Goal: Task Accomplishment & Management: Manage account settings

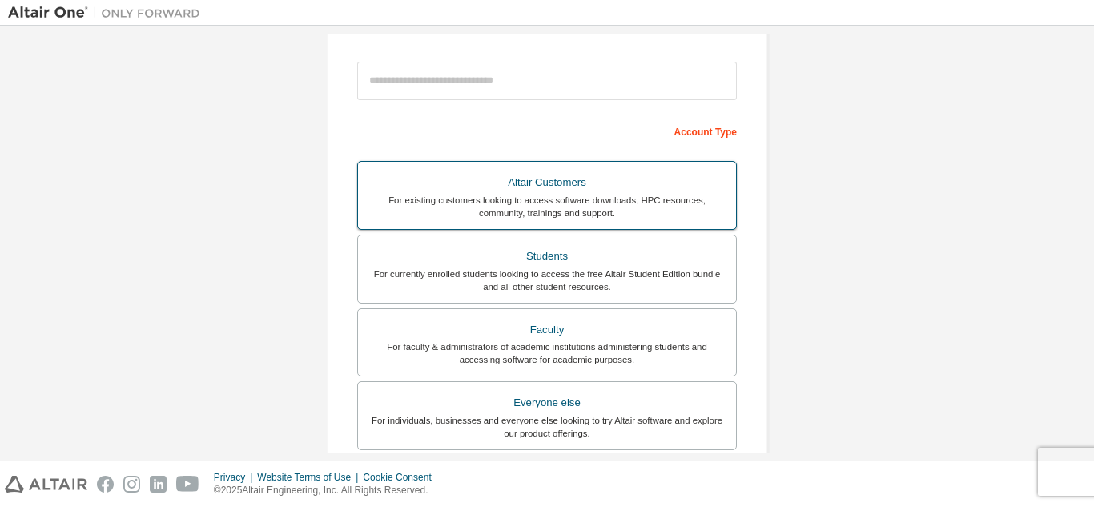
scroll to position [172, 0]
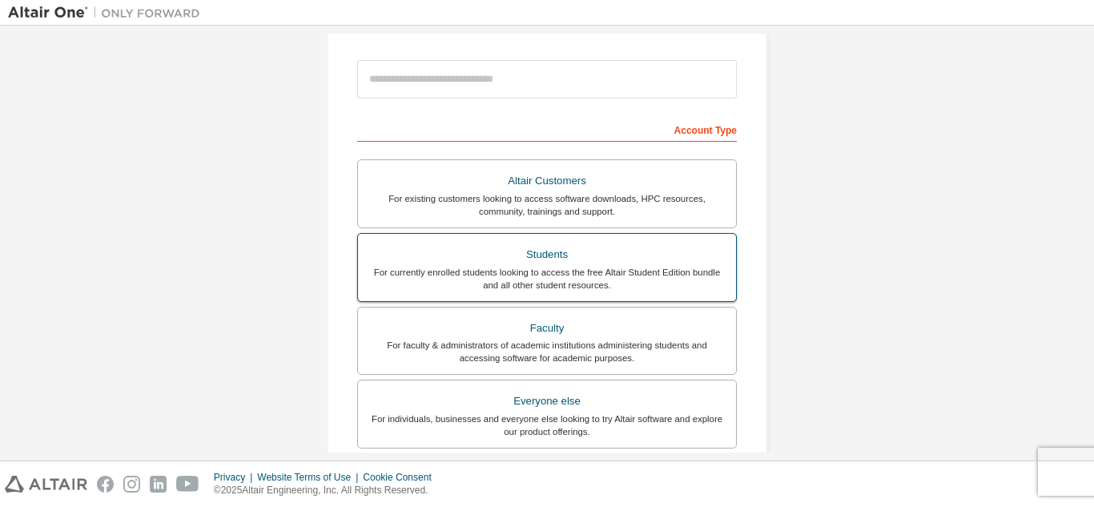
click at [566, 277] on div "For currently enrolled students looking to access the free Altair Student Editi…" at bounding box center [547, 279] width 359 height 26
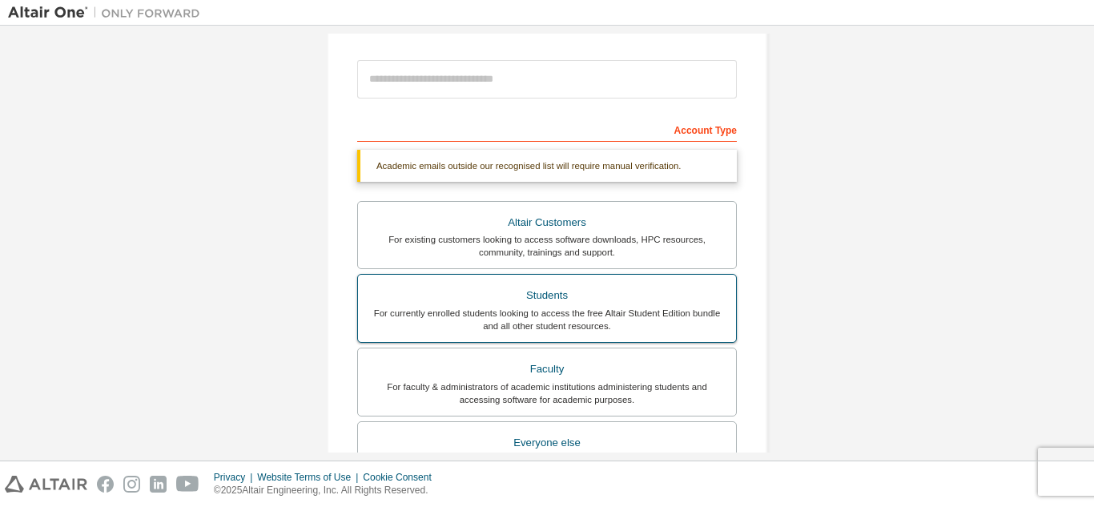
scroll to position [471, 0]
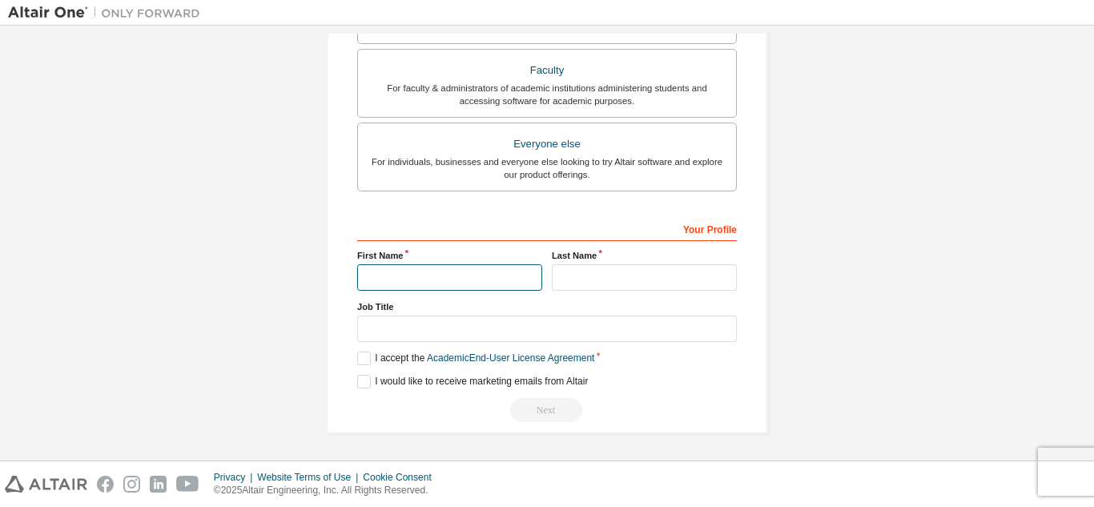
click at [493, 287] on input "text" at bounding box center [449, 277] width 185 height 26
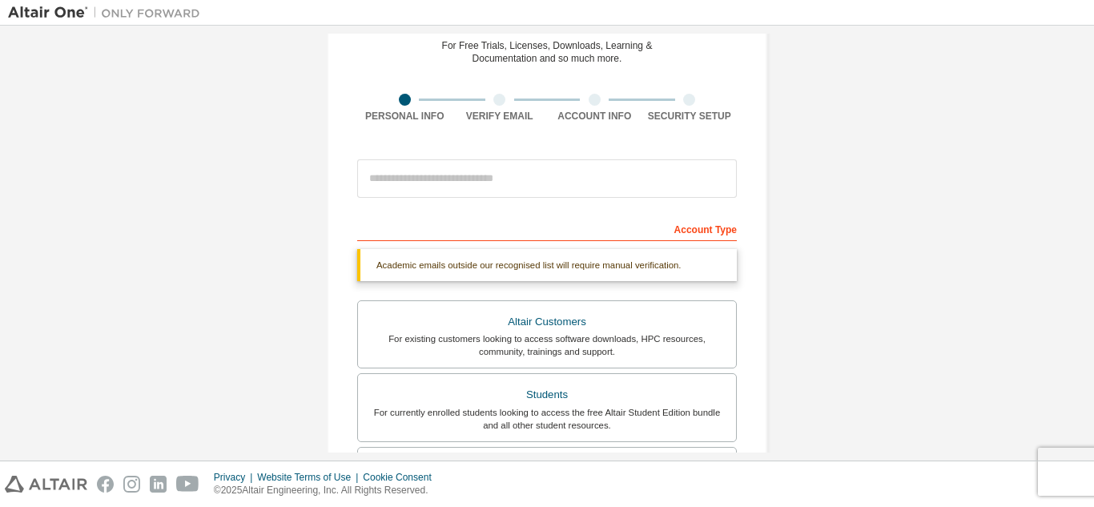
scroll to position [71, 0]
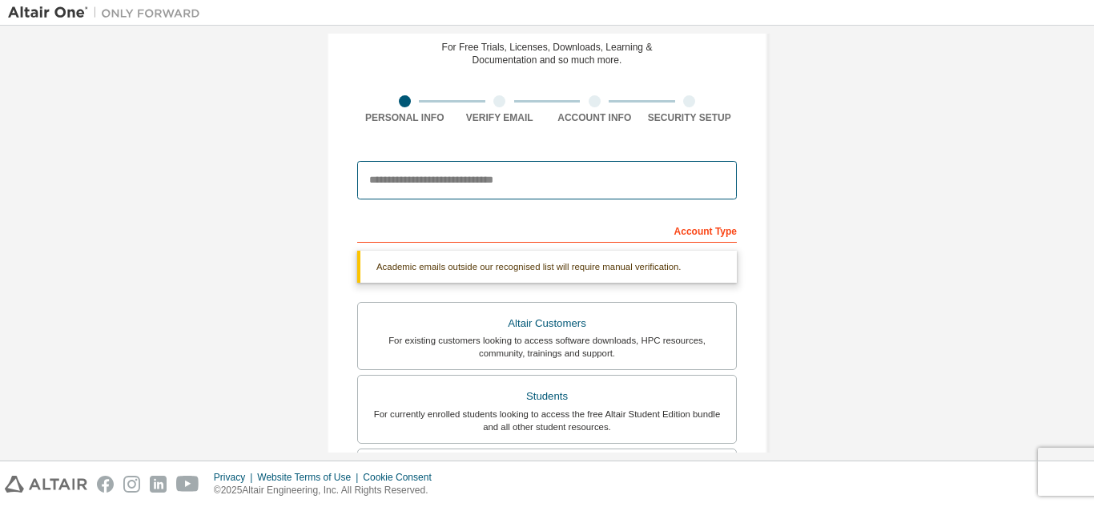
click at [518, 195] on input "email" at bounding box center [547, 180] width 380 height 38
type input "**********"
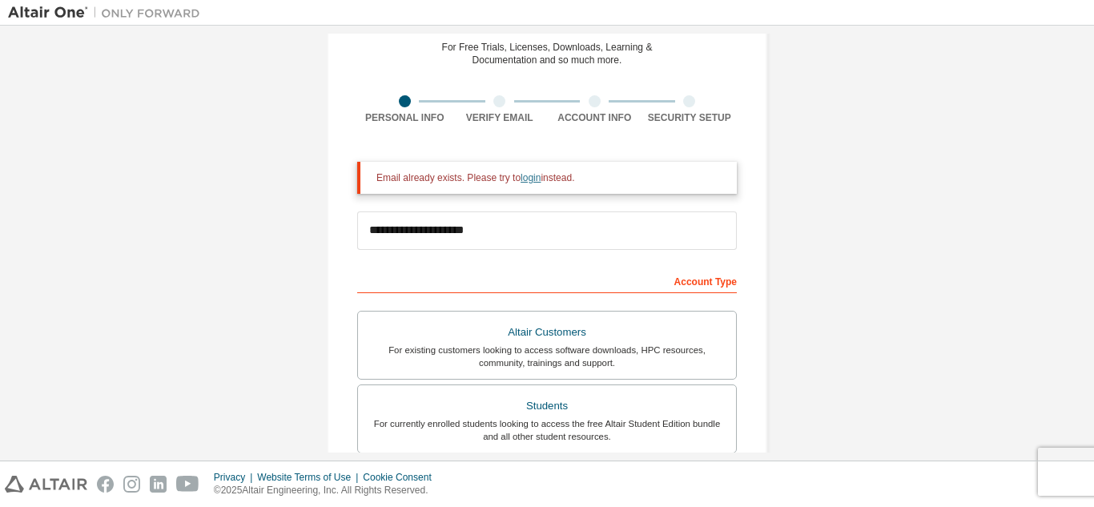
click at [529, 178] on link "login" at bounding box center [531, 177] width 20 height 11
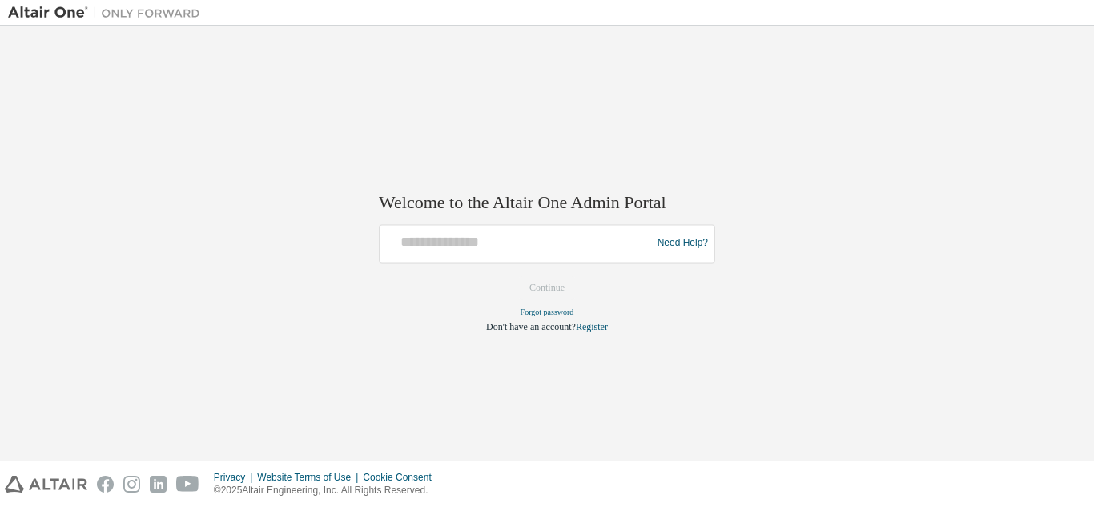
click at [479, 256] on div at bounding box center [518, 243] width 264 height 30
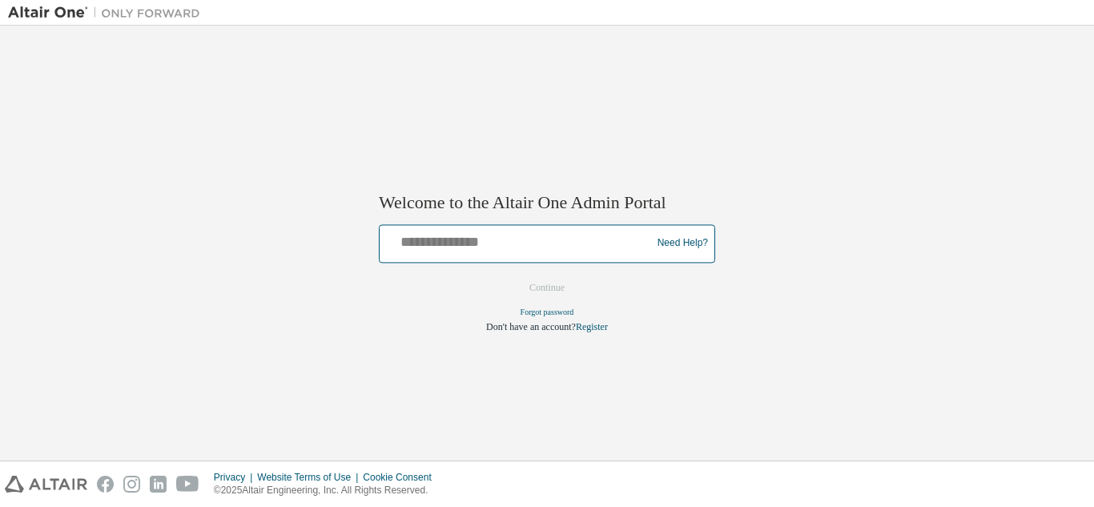
click at [480, 246] on input "text" at bounding box center [518, 239] width 264 height 23
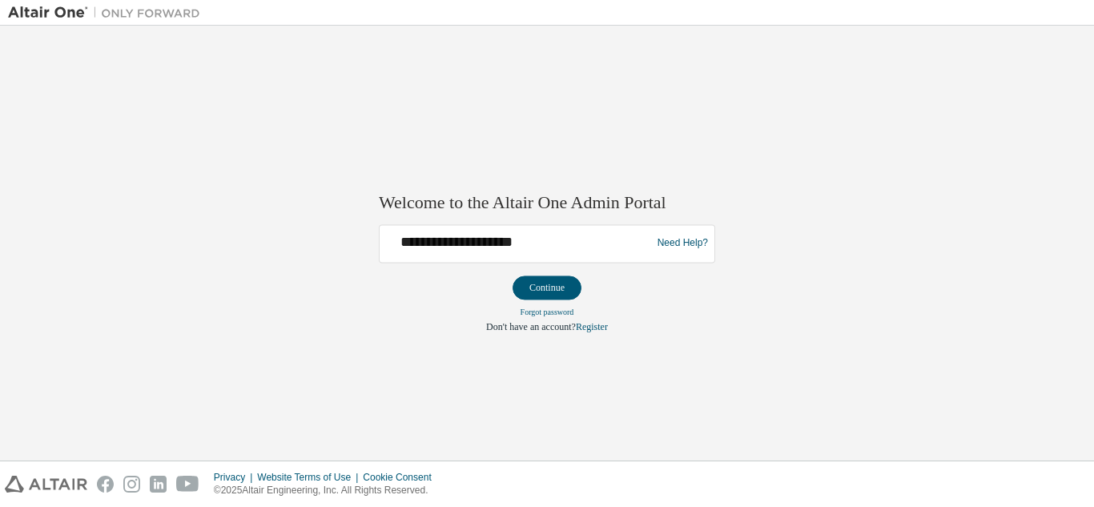
click at [508, 225] on div "**********" at bounding box center [547, 243] width 337 height 38
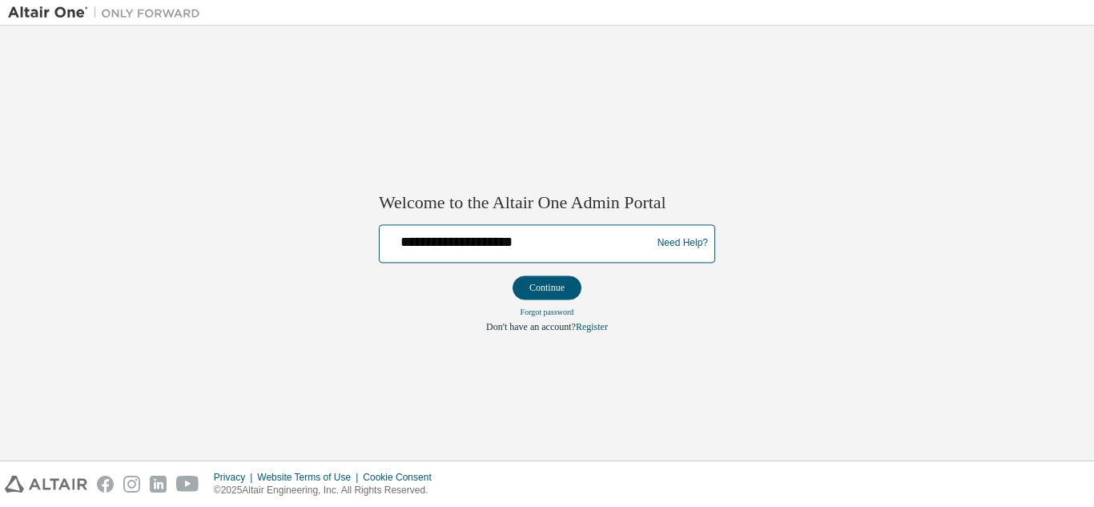
click at [477, 248] on input "**********" at bounding box center [518, 239] width 264 height 23
type input "**********"
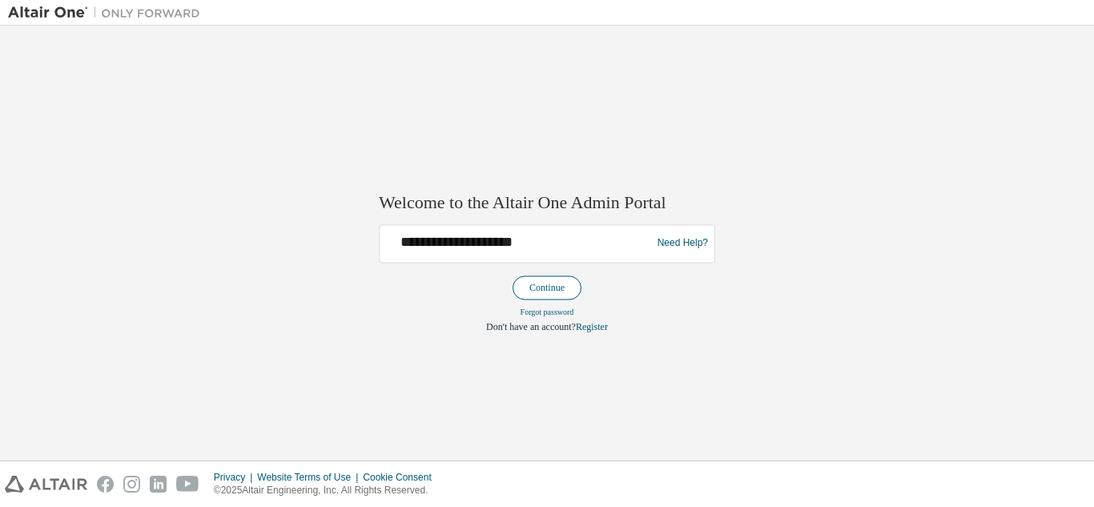
click at [535, 288] on button "Continue" at bounding box center [547, 288] width 69 height 24
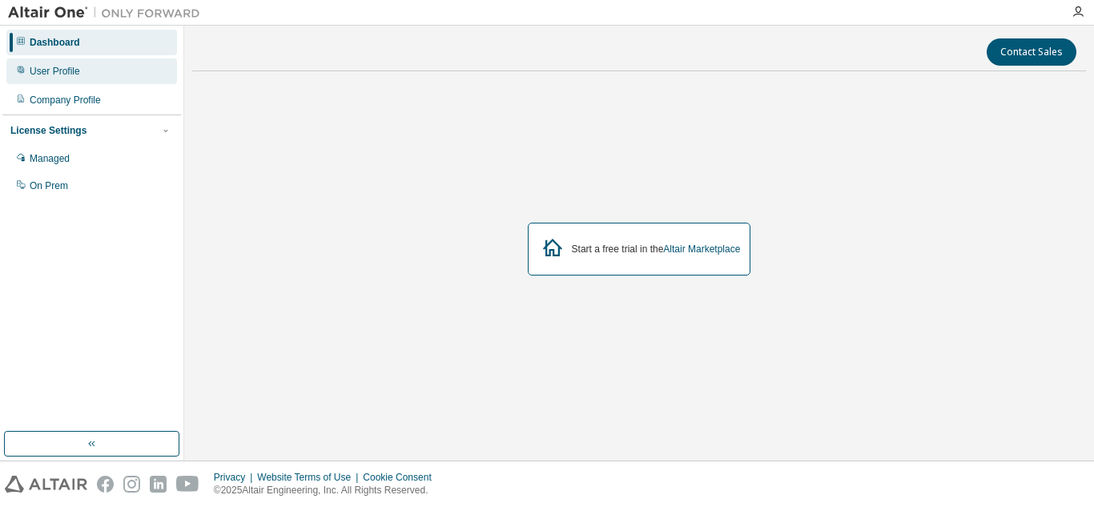
click at [46, 79] on div "User Profile" at bounding box center [91, 71] width 171 height 26
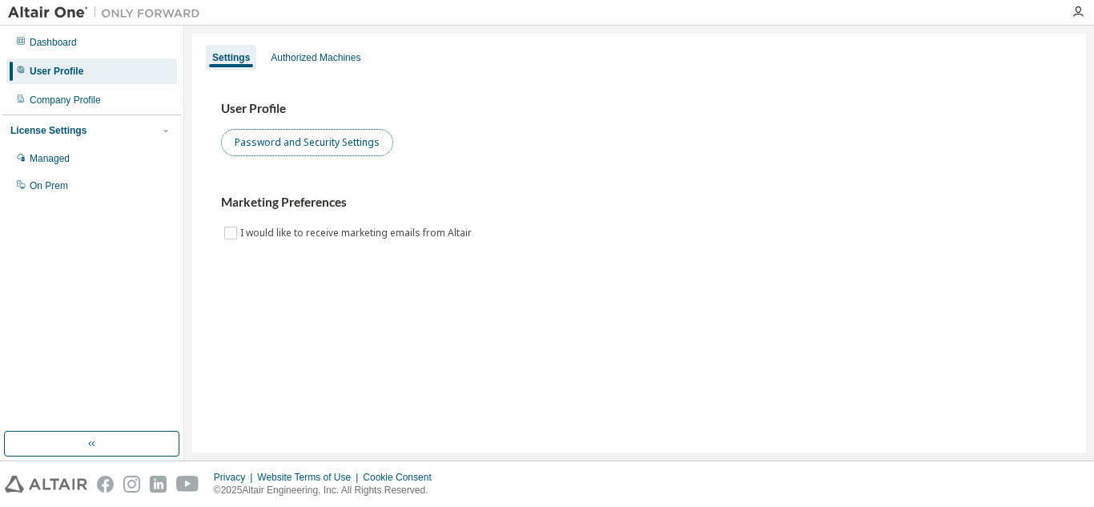
click at [260, 147] on button "Password and Security Settings" at bounding box center [307, 142] width 172 height 27
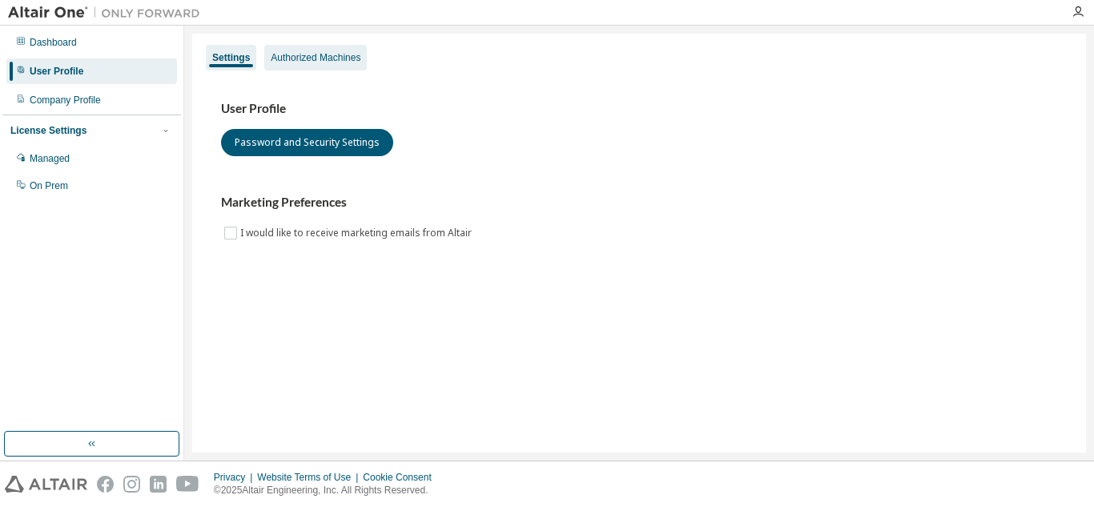
click at [325, 69] on div "Authorized Machines" at bounding box center [315, 58] width 103 height 26
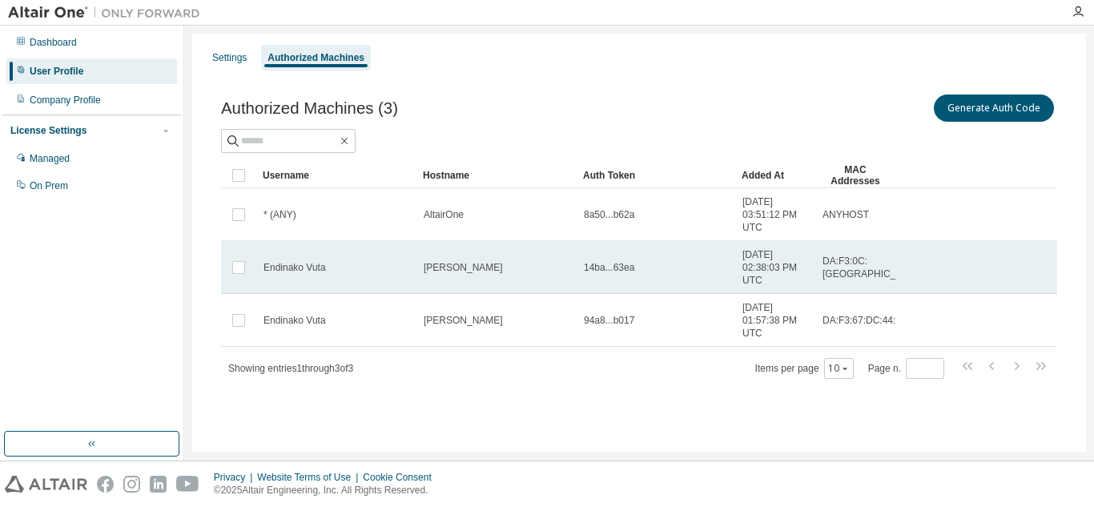
click at [445, 259] on td "[PERSON_NAME]" at bounding box center [497, 267] width 160 height 53
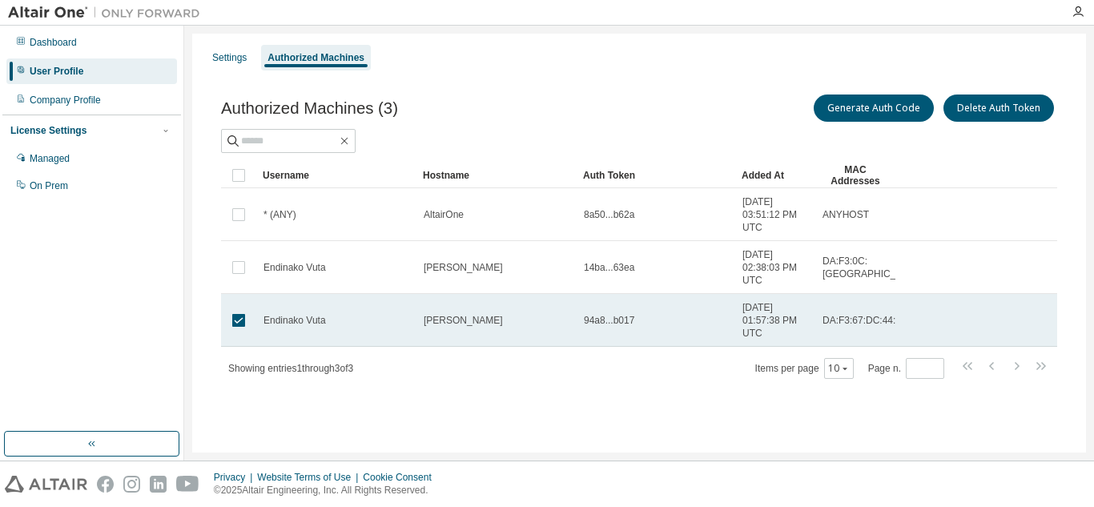
click at [648, 327] on td "94a8...b017" at bounding box center [656, 320] width 159 height 53
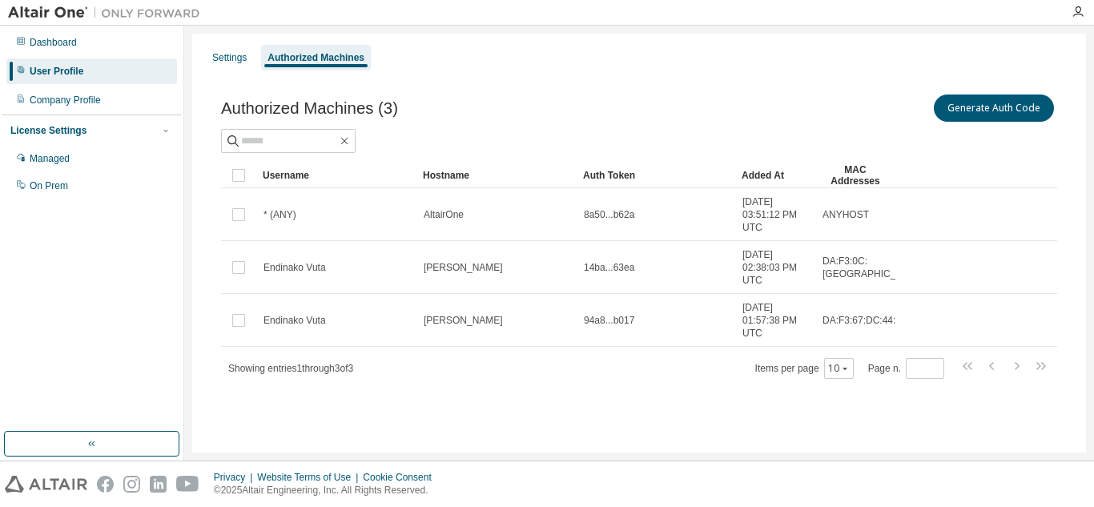
click at [648, 327] on td "94a8...b017" at bounding box center [656, 320] width 159 height 53
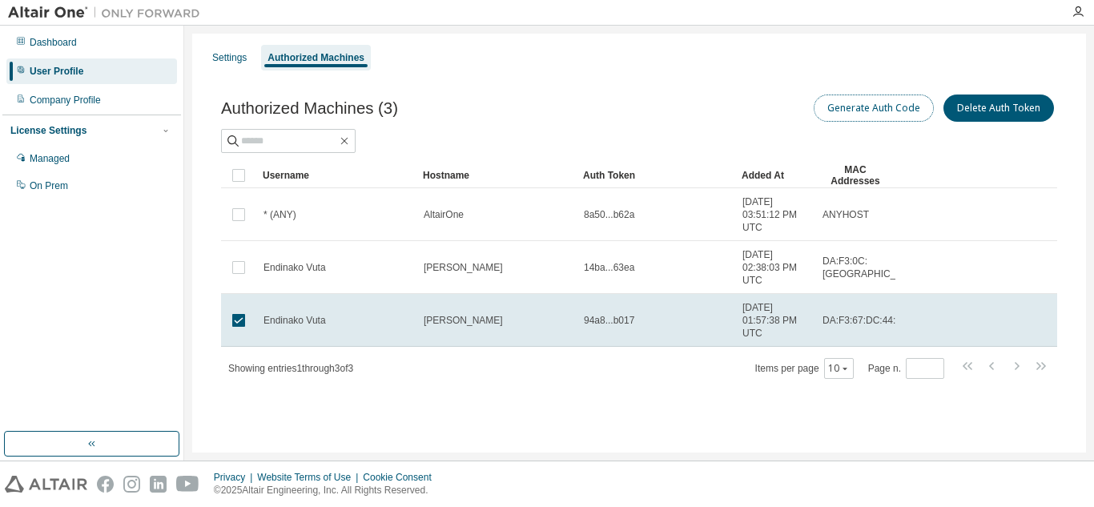
click at [872, 113] on button "Generate Auth Code" at bounding box center [874, 108] width 120 height 27
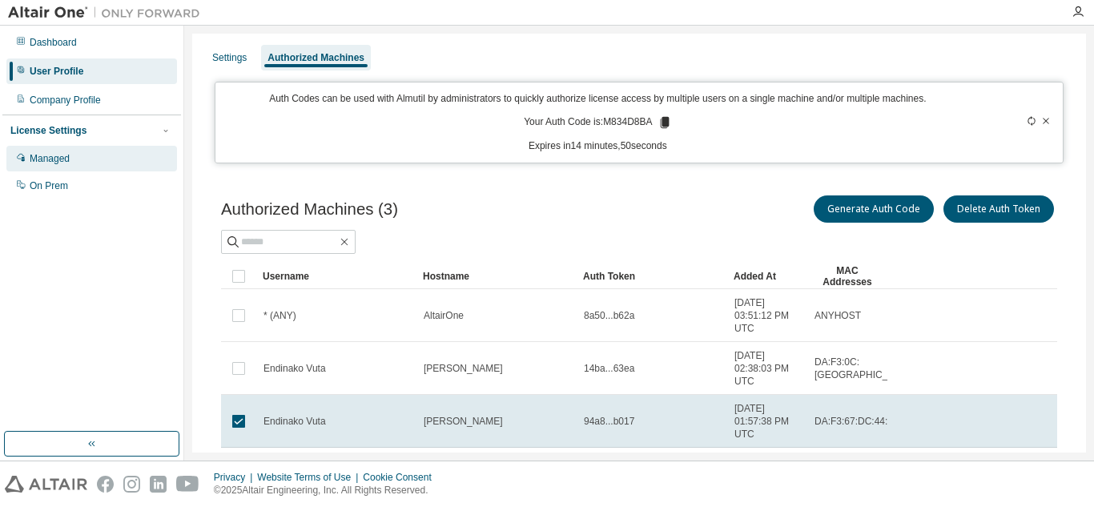
click at [99, 161] on div "Managed" at bounding box center [91, 159] width 171 height 26
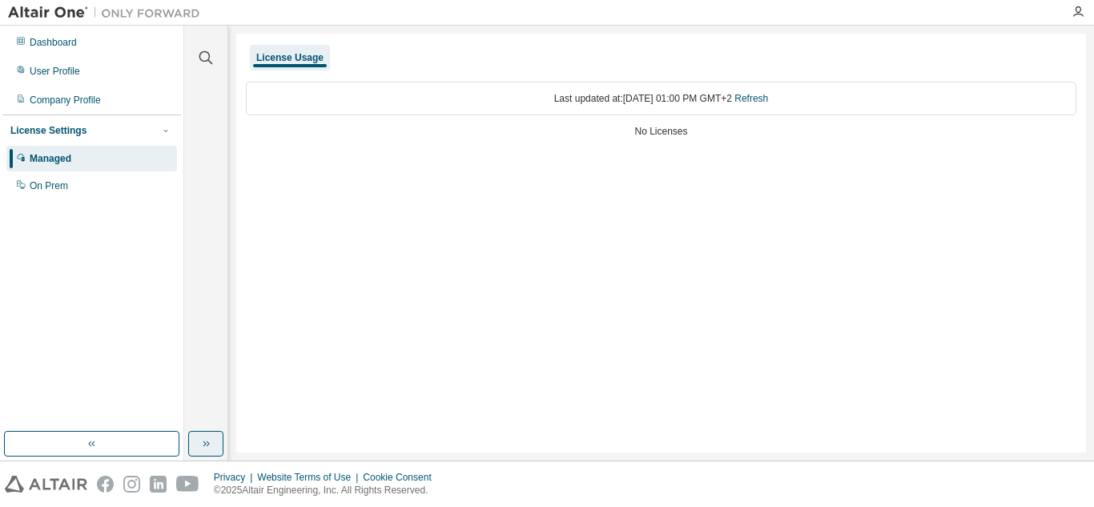
click at [204, 439] on icon "button" at bounding box center [206, 443] width 13 height 13
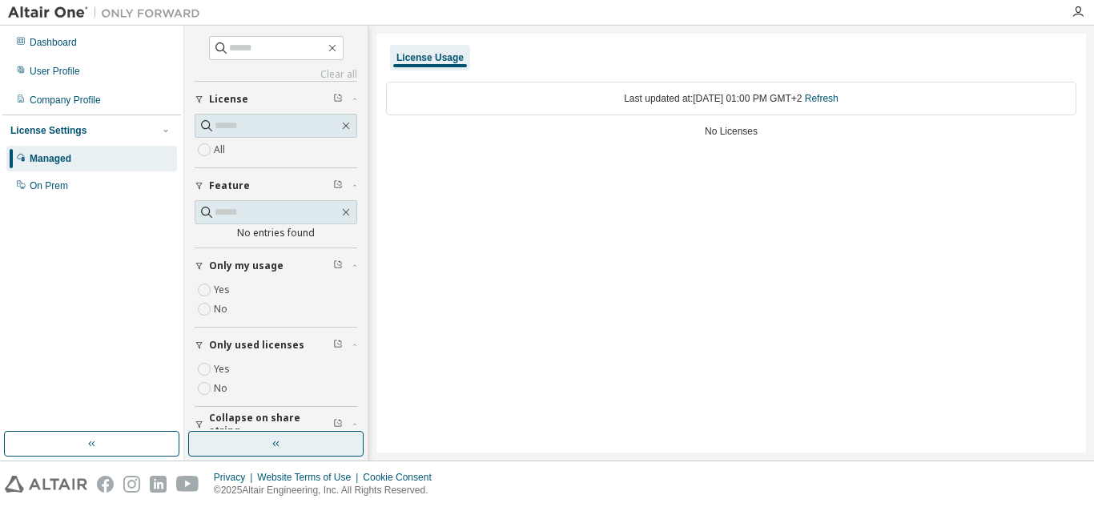
click at [62, 18] on img at bounding box center [108, 13] width 200 height 16
click at [73, 61] on div "User Profile" at bounding box center [91, 71] width 171 height 26
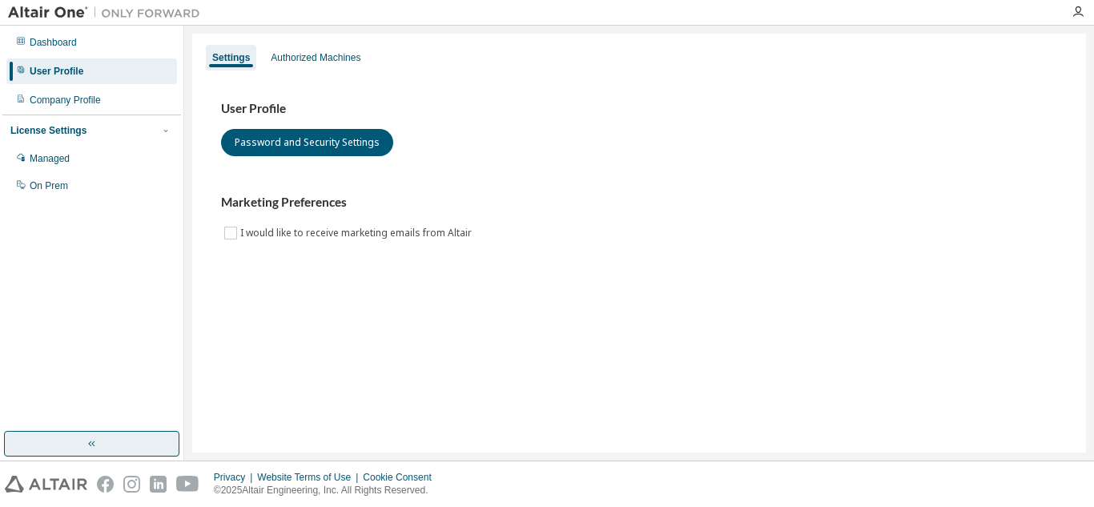
click at [124, 453] on button "button" at bounding box center [91, 444] width 175 height 26
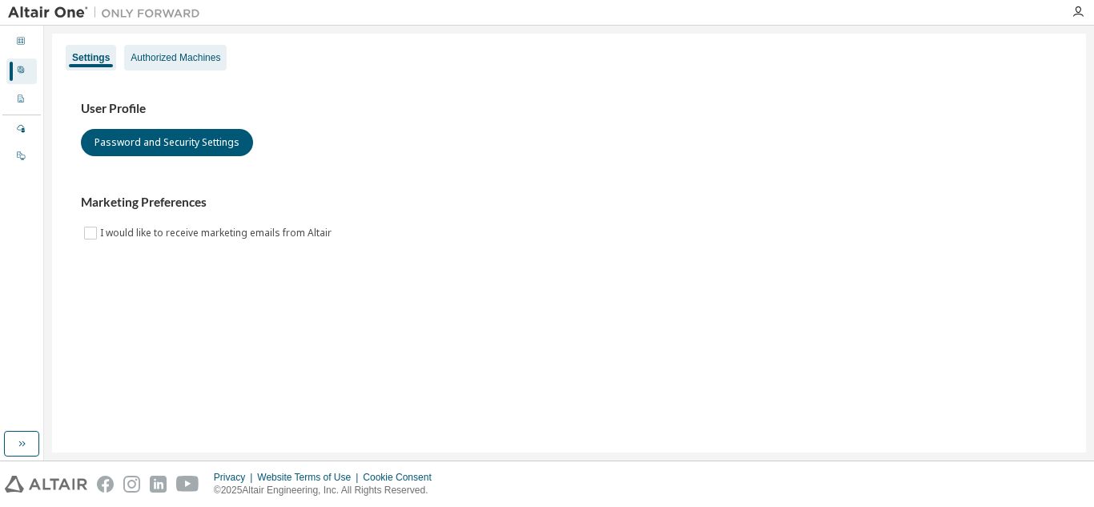
click at [159, 66] on div "Authorized Machines" at bounding box center [175, 58] width 103 height 26
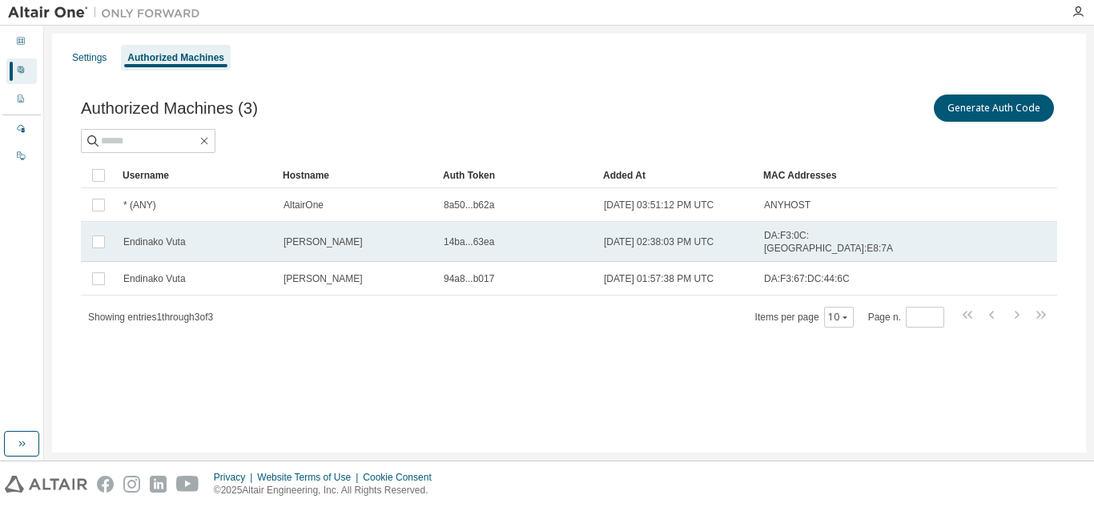
click at [228, 245] on td "Endinako Vuta" at bounding box center [196, 242] width 160 height 40
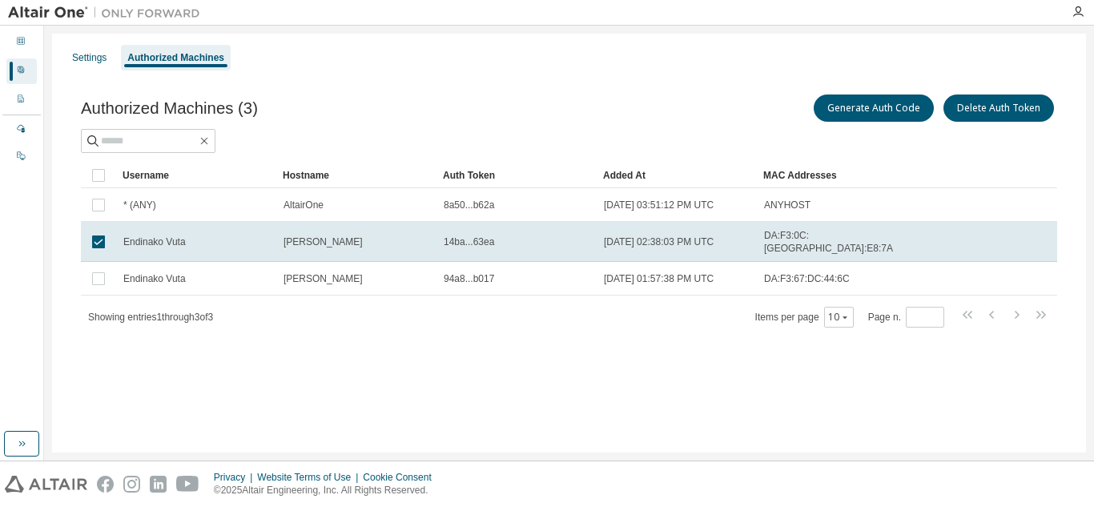
click at [228, 245] on td "Endinako Vuta" at bounding box center [196, 242] width 160 height 40
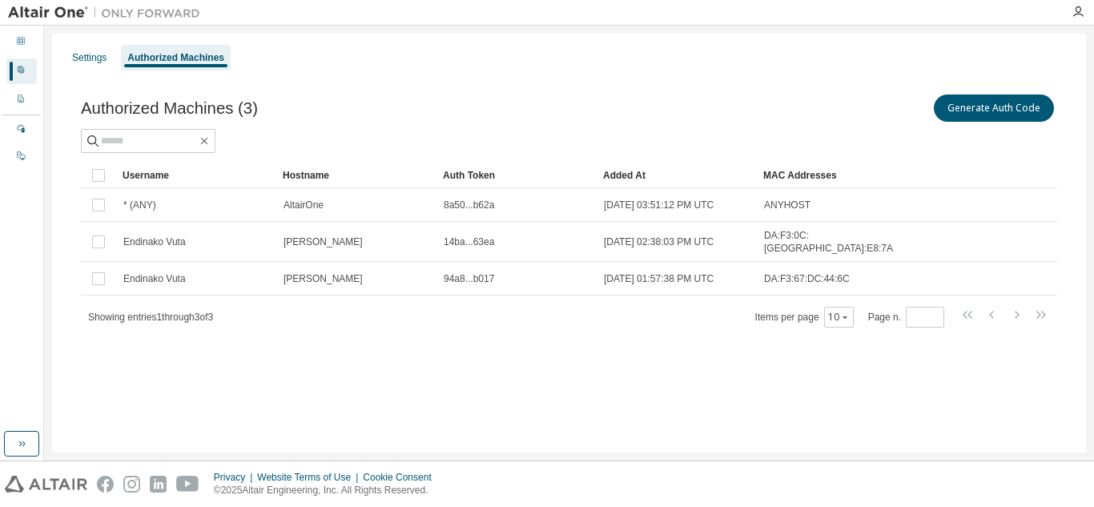
click at [228, 245] on td "Endinako Vuta" at bounding box center [196, 242] width 160 height 40
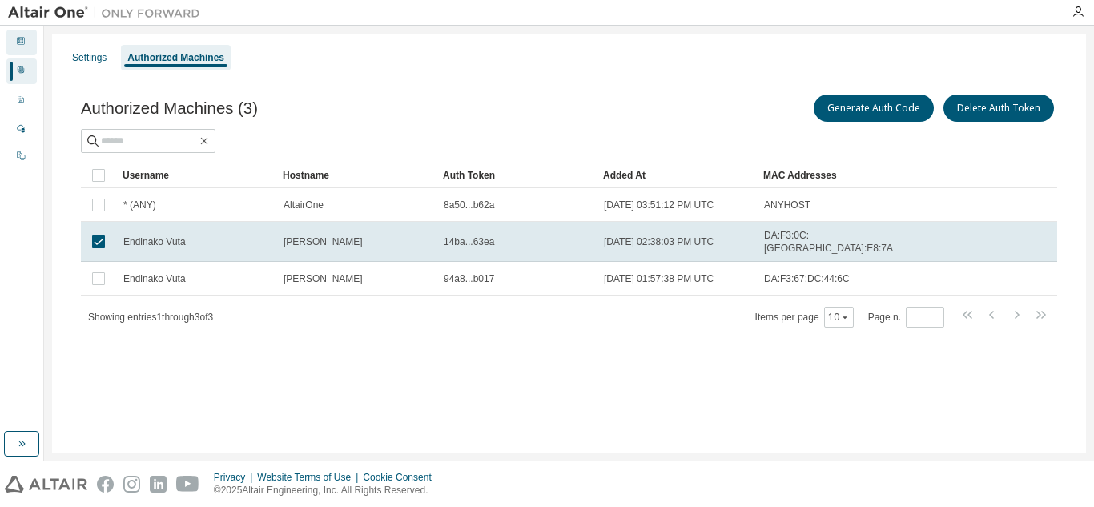
click at [20, 40] on icon at bounding box center [21, 41] width 8 height 8
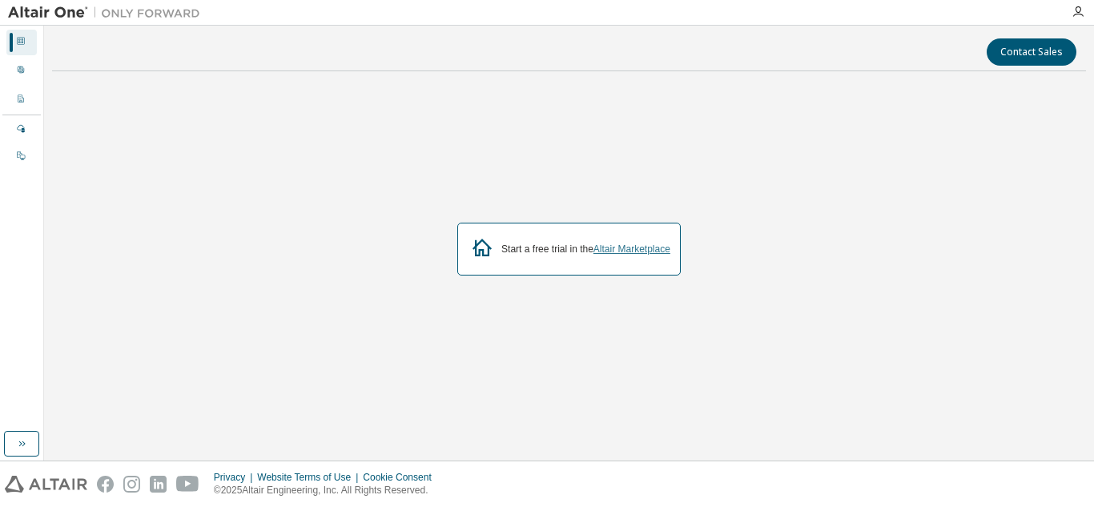
click at [628, 249] on link "Altair Marketplace" at bounding box center [632, 249] width 77 height 11
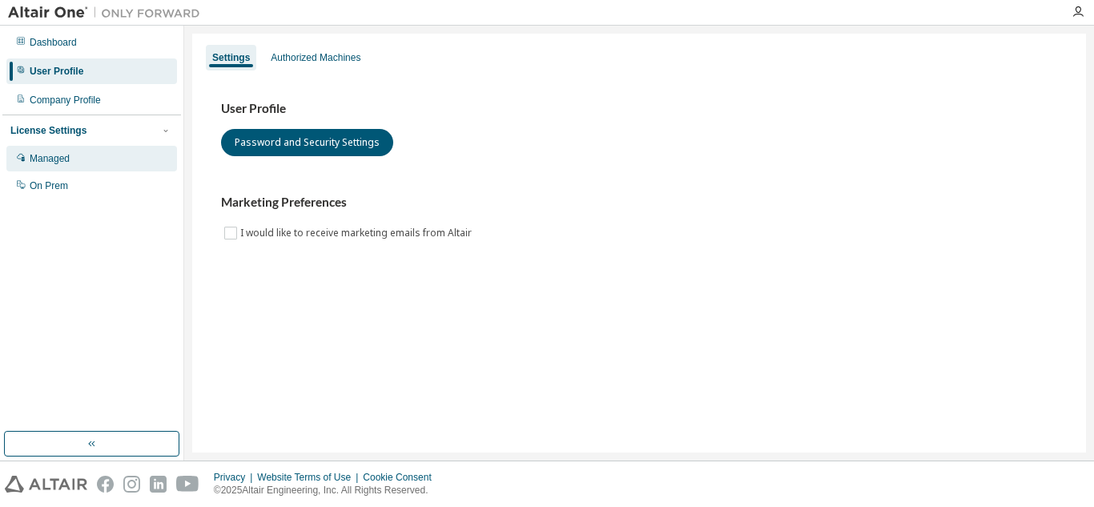
click at [89, 161] on div "Managed" at bounding box center [91, 159] width 171 height 26
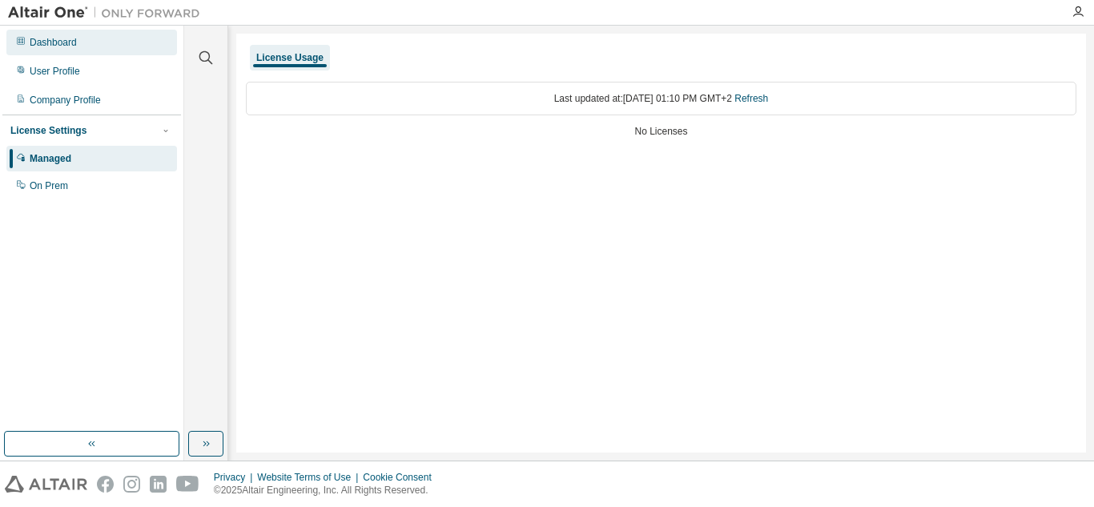
click at [71, 51] on div "Dashboard" at bounding box center [91, 43] width 171 height 26
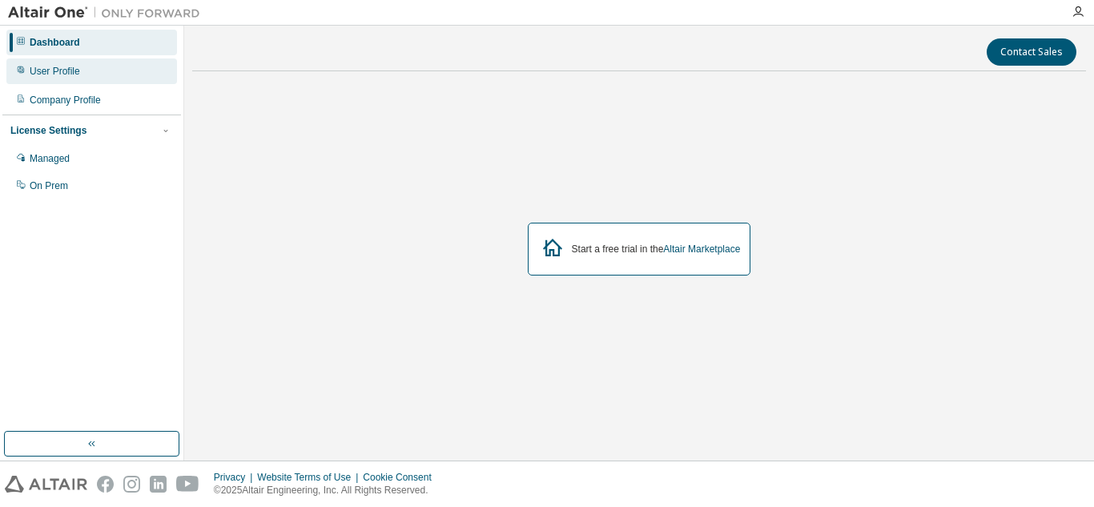
click at [69, 78] on div "User Profile" at bounding box center [91, 71] width 171 height 26
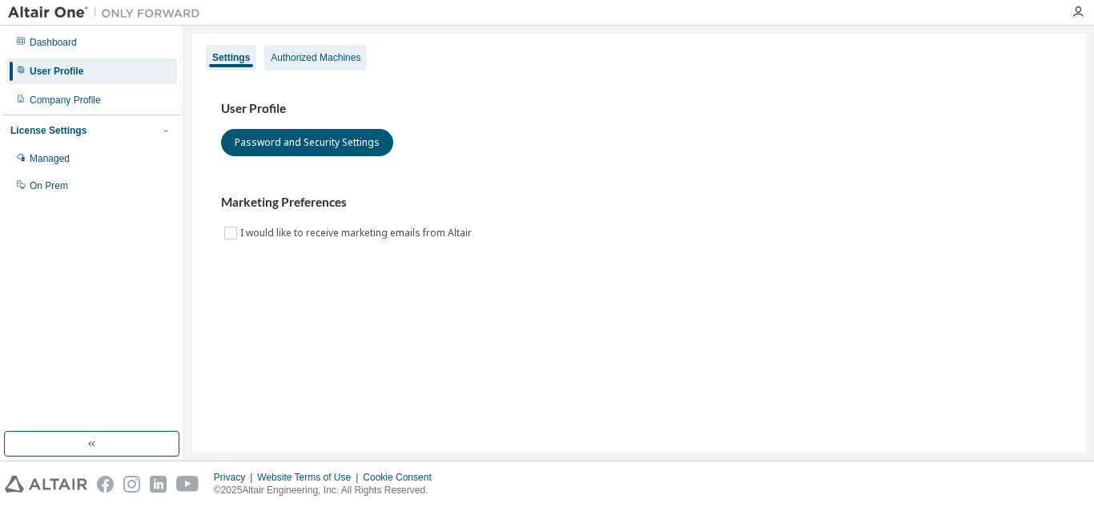
click at [296, 51] on div "Authorized Machines" at bounding box center [316, 57] width 90 height 13
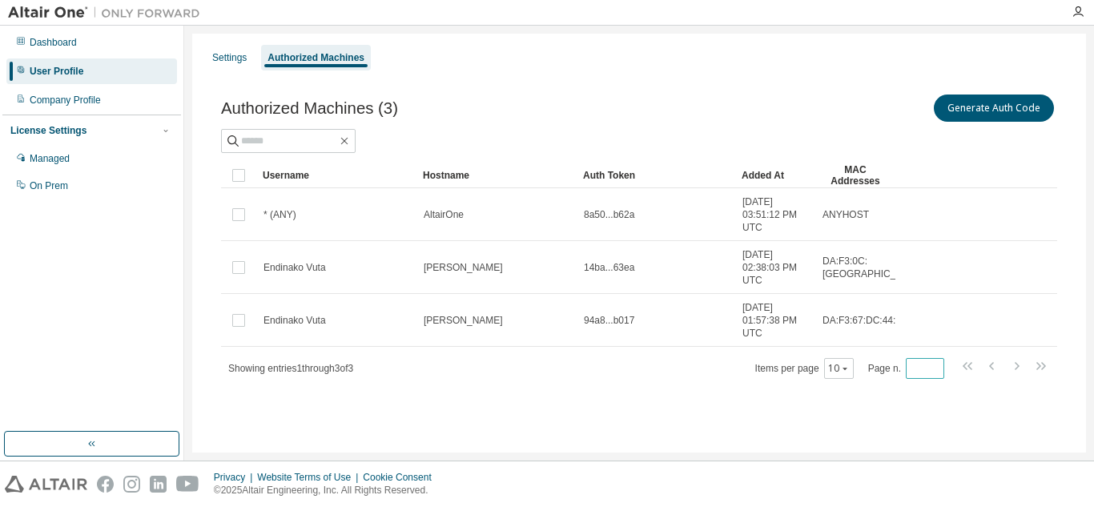
click at [931, 365] on input "*" at bounding box center [925, 368] width 30 height 13
drag, startPoint x: 931, startPoint y: 365, endPoint x: 445, endPoint y: 85, distance: 561.4
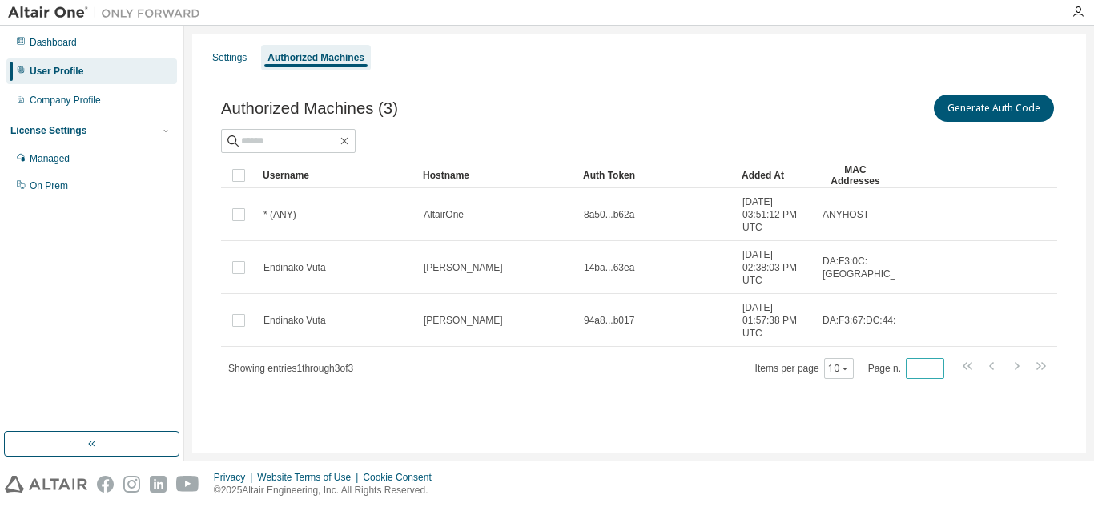
click at [910, 362] on input "*" at bounding box center [925, 368] width 30 height 13
type input "*"
